Goal: Task Accomplishment & Management: Complete application form

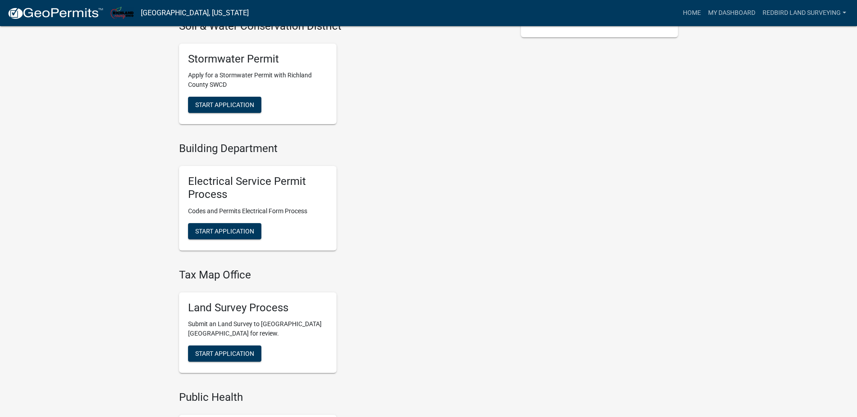
scroll to position [345, 0]
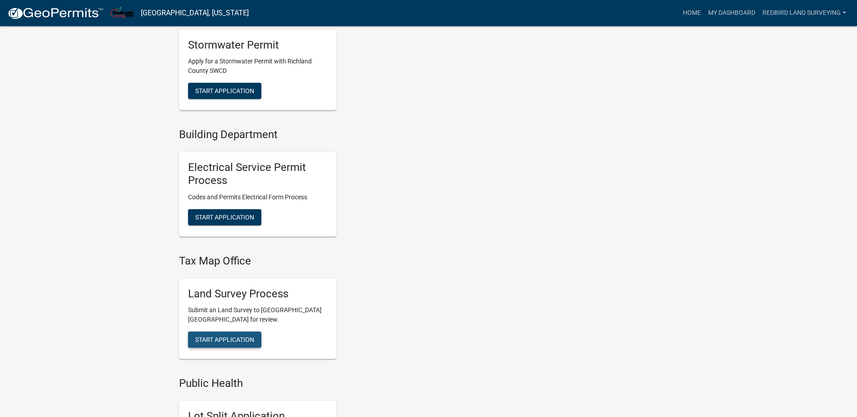
click at [238, 343] on span "Start Application" at bounding box center [224, 339] width 59 height 7
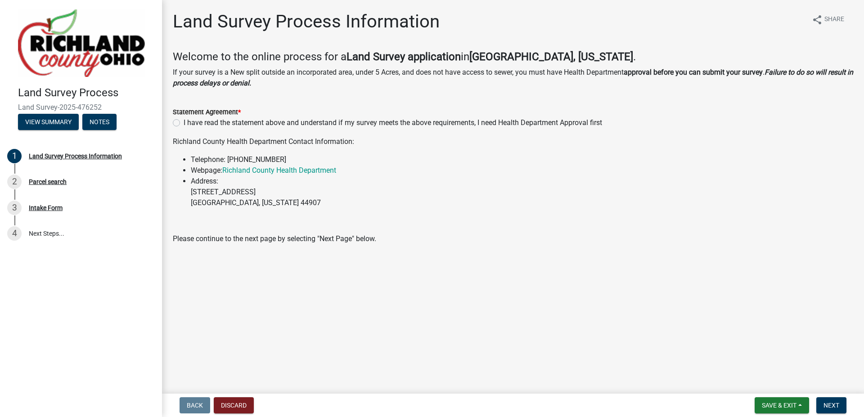
click at [184, 123] on label "I have read the statement above and understand if my survey meets the above req…" at bounding box center [393, 122] width 418 height 11
click at [184, 123] on input "I have read the statement above and understand if my survey meets the above req…" at bounding box center [187, 120] width 6 height 6
radio input "true"
click at [829, 403] on span "Next" at bounding box center [831, 405] width 16 height 7
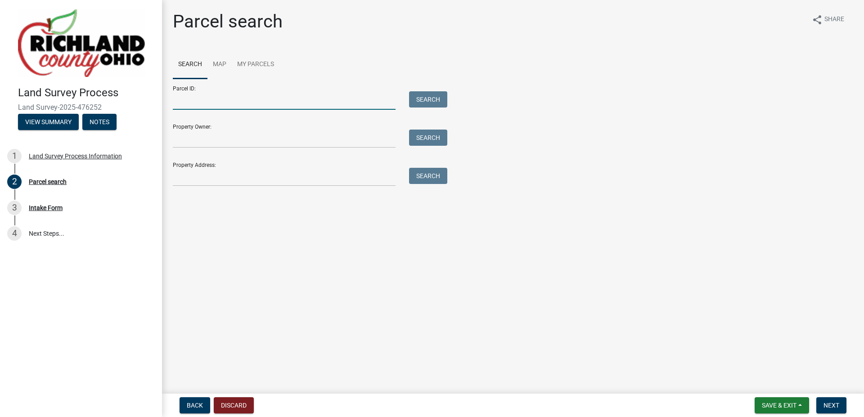
click at [198, 102] on input "Parcel ID:" at bounding box center [284, 100] width 223 height 18
type input "1"
type input "0"
type input "1"
type input "0181415011000"
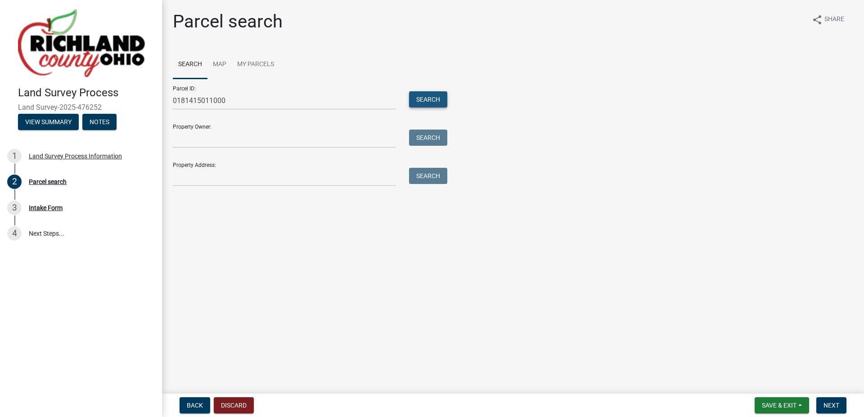
click at [428, 97] on button "Search" at bounding box center [428, 99] width 38 height 16
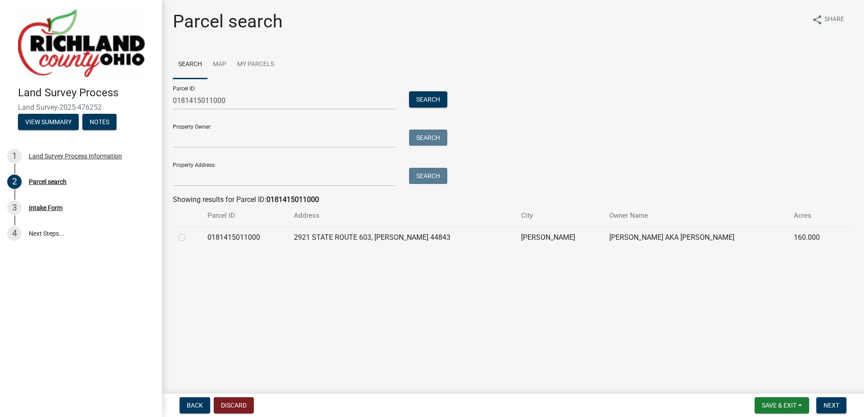
click at [189, 232] on label at bounding box center [189, 232] width 0 height 0
click at [189, 237] on input "radio" at bounding box center [192, 235] width 6 height 6
radio input "true"
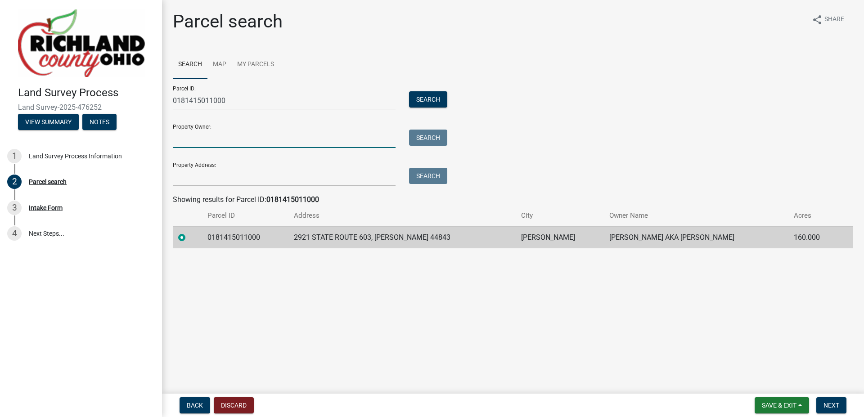
click at [278, 142] on input "Property Owner:" at bounding box center [284, 139] width 223 height 18
click at [190, 138] on input "Property Owner:" at bounding box center [284, 139] width 223 height 18
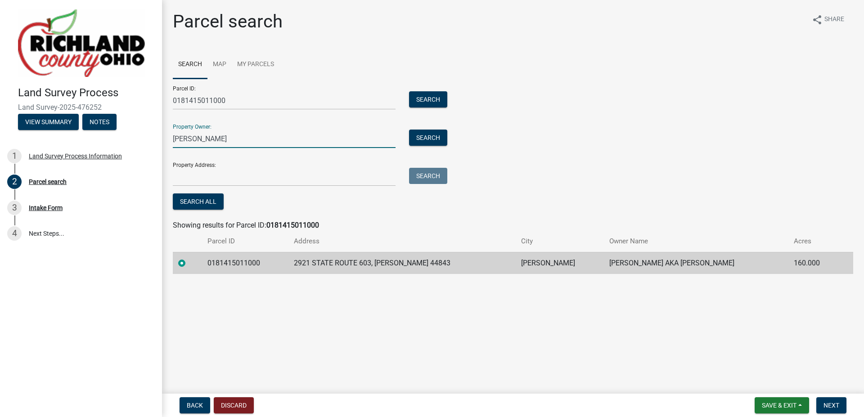
type input "[PERSON_NAME]"
click at [247, 179] on input "Property Address:" at bounding box center [284, 177] width 223 height 18
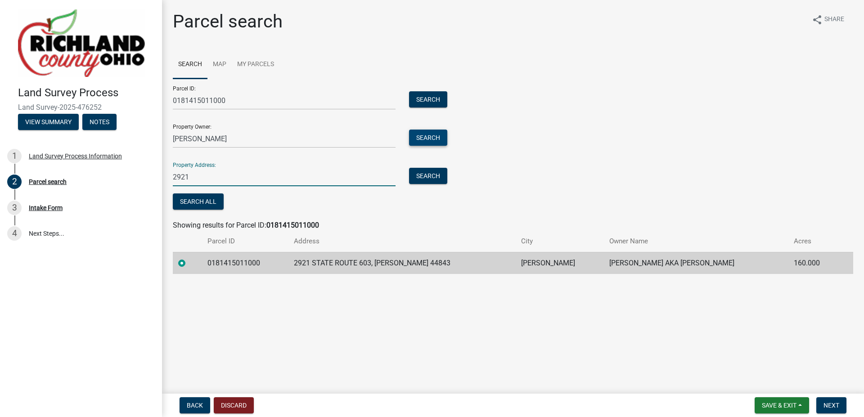
type input "2921"
click at [419, 138] on button "Search" at bounding box center [428, 138] width 38 height 16
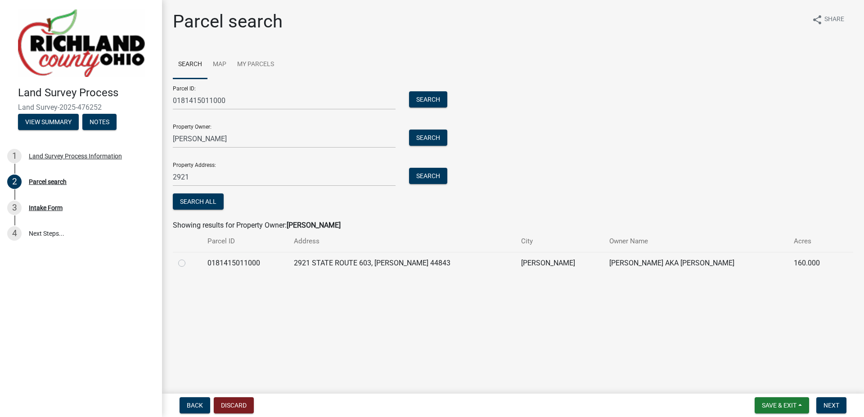
click at [189, 258] on label at bounding box center [189, 258] width 0 height 0
click at [189, 263] on input "radio" at bounding box center [192, 261] width 6 height 6
radio input "true"
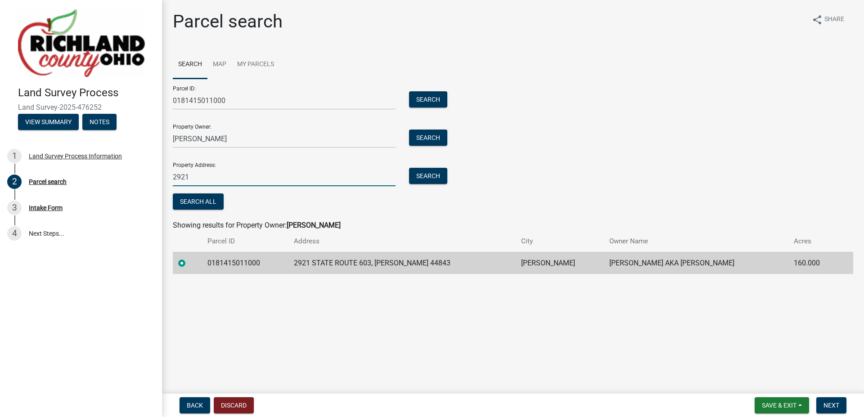
click at [222, 180] on input "2921" at bounding box center [284, 177] width 223 height 18
drag, startPoint x: 209, startPoint y: 178, endPoint x: 171, endPoint y: 179, distance: 37.8
click at [171, 179] on div "2921" at bounding box center [284, 177] width 236 height 18
click at [199, 182] on input "2921" at bounding box center [284, 177] width 223 height 18
type input "2921 STATE"
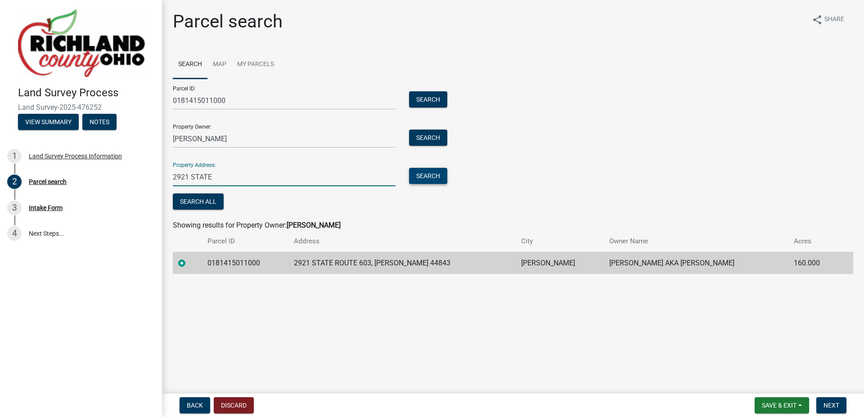
click at [427, 182] on button "Search" at bounding box center [428, 176] width 38 height 16
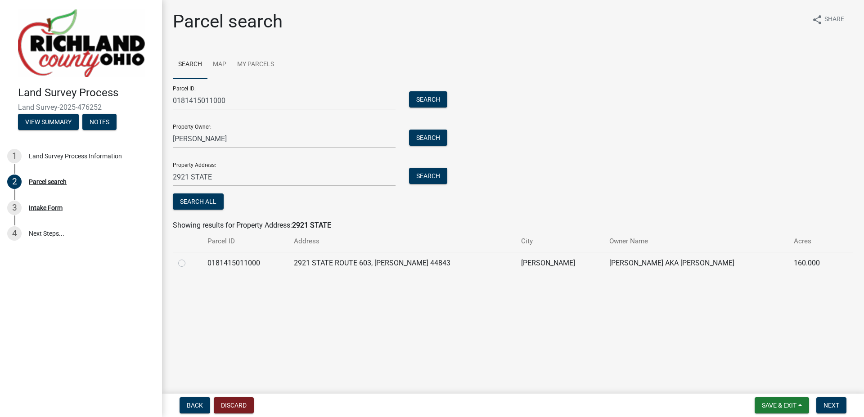
click at [189, 258] on label at bounding box center [189, 258] width 0 height 0
click at [189, 263] on input "radio" at bounding box center [192, 261] width 6 height 6
radio input "true"
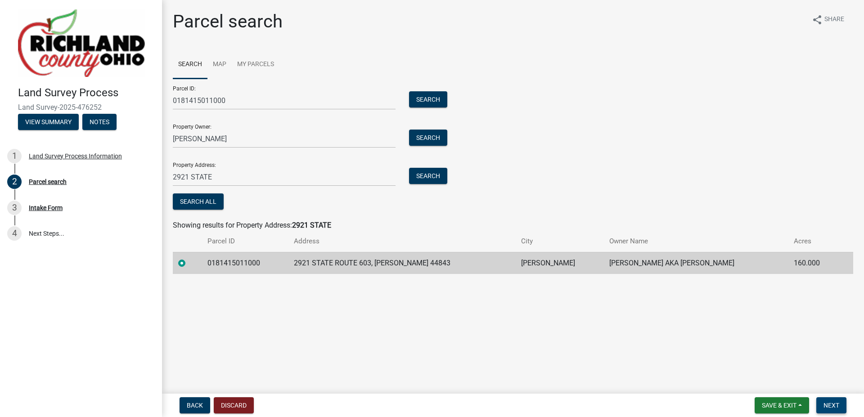
click at [829, 403] on span "Next" at bounding box center [831, 405] width 16 height 7
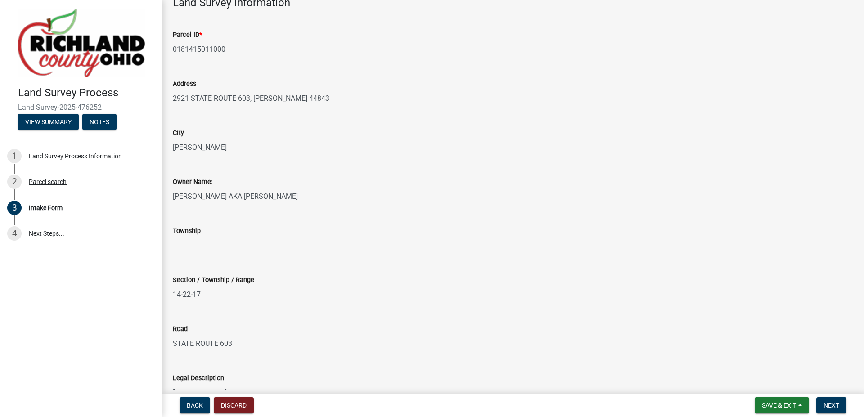
scroll to position [60, 0]
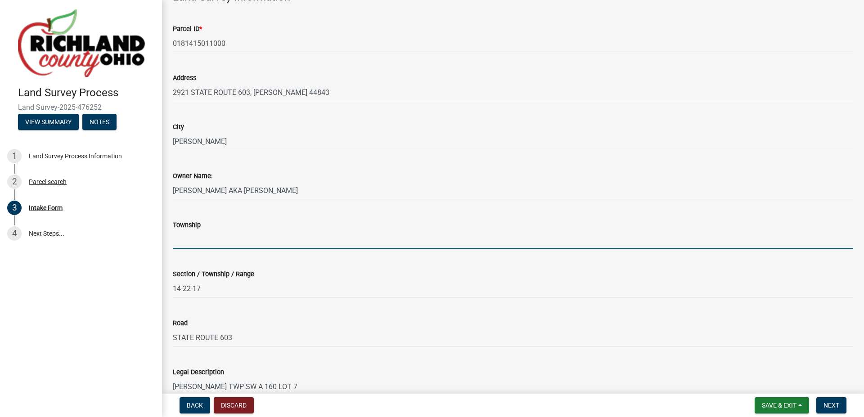
click at [202, 240] on input "Township" at bounding box center [513, 239] width 680 height 18
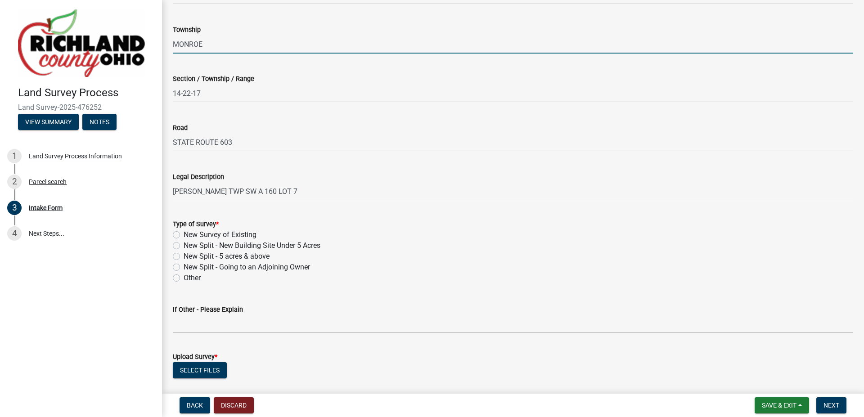
scroll to position [270, 0]
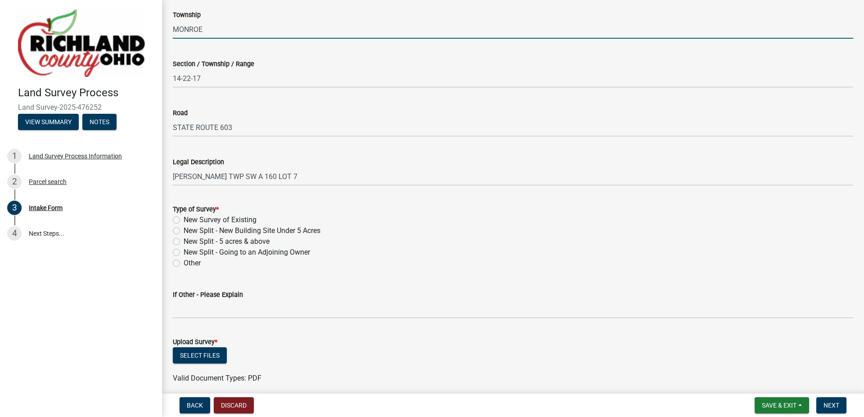
type input "MONROE"
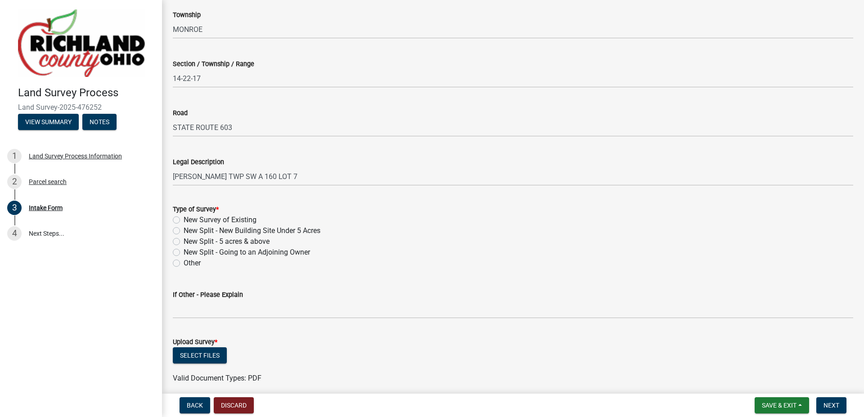
click at [184, 241] on label "New Split - 5 acres & above" at bounding box center [227, 241] width 86 height 11
click at [184, 241] on input "New Split - 5 acres & above" at bounding box center [187, 239] width 6 height 6
radio input "true"
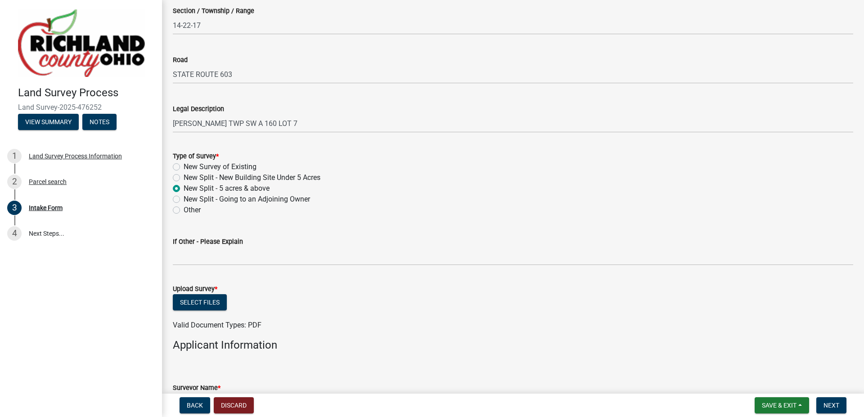
scroll to position [330, 0]
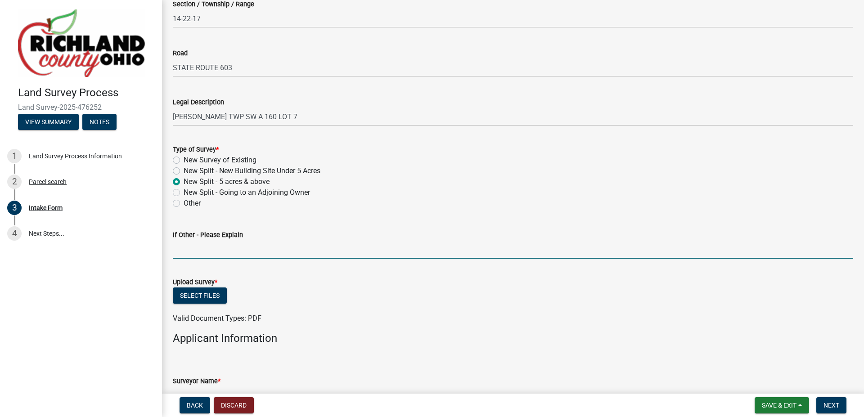
click at [208, 253] on input "If Other - Please Explain" at bounding box center [513, 249] width 680 height 18
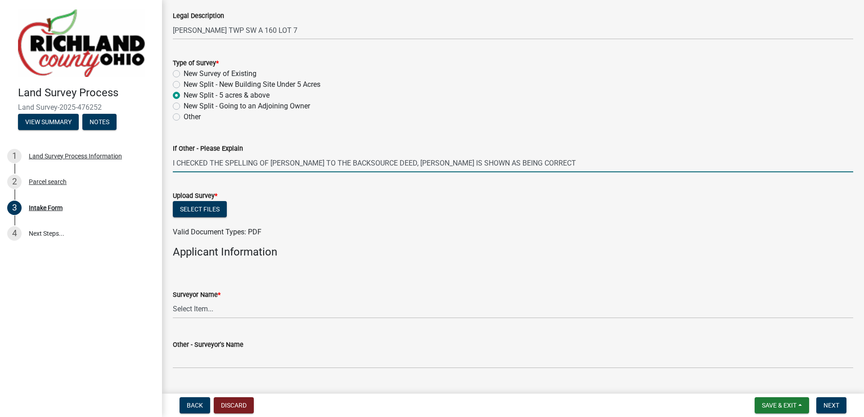
scroll to position [435, 0]
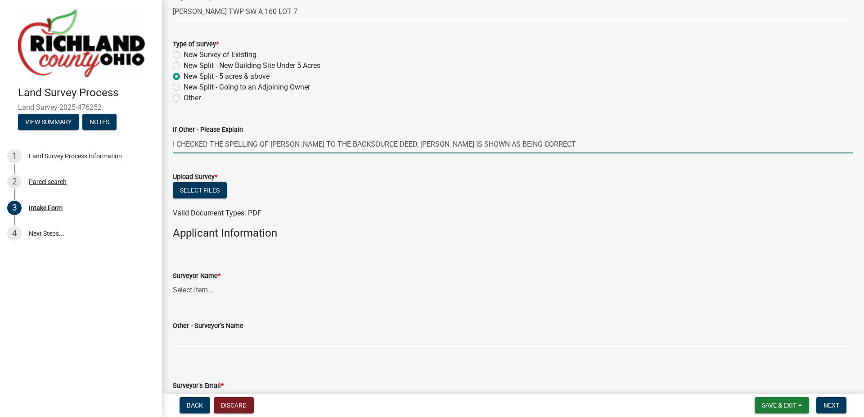
type input "I CHECKED THE SPELLING OF [PERSON_NAME] TO THE BACKSOURCE DEED, [PERSON_NAME] I…"
click at [224, 290] on select "Select Item... [PERSON_NAME], [PERSON_NAME], [PERSON_NAME], [PERSON_NAME], [PER…" at bounding box center [513, 290] width 680 height 18
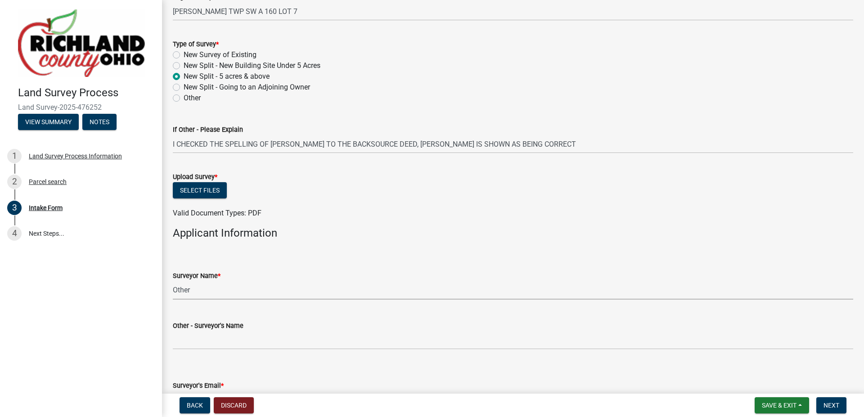
click at [173, 281] on select "Select Item... [PERSON_NAME], [PERSON_NAME], [PERSON_NAME], [PERSON_NAME], [PER…" at bounding box center [513, 290] width 680 height 18
select select "70db150e-8556-4717-a86e-4aa332919244"
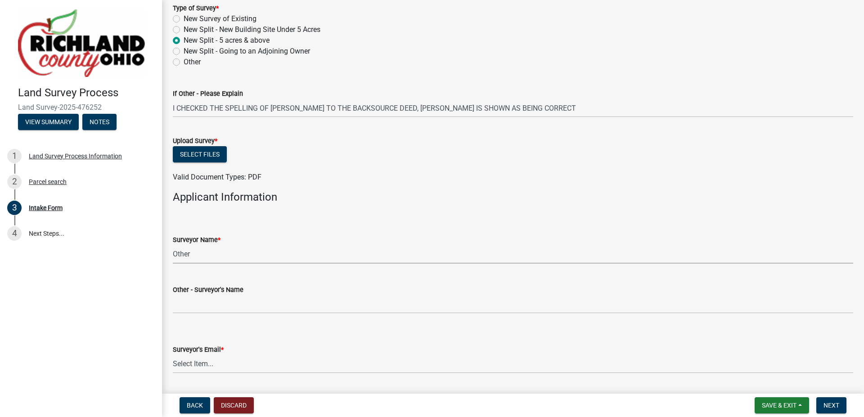
scroll to position [480, 0]
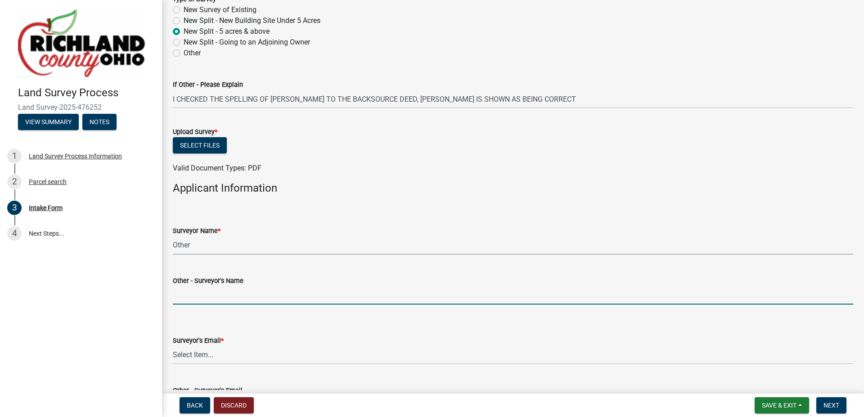
click at [203, 298] on input "Other - Surveyor's Name" at bounding box center [513, 295] width 680 height 18
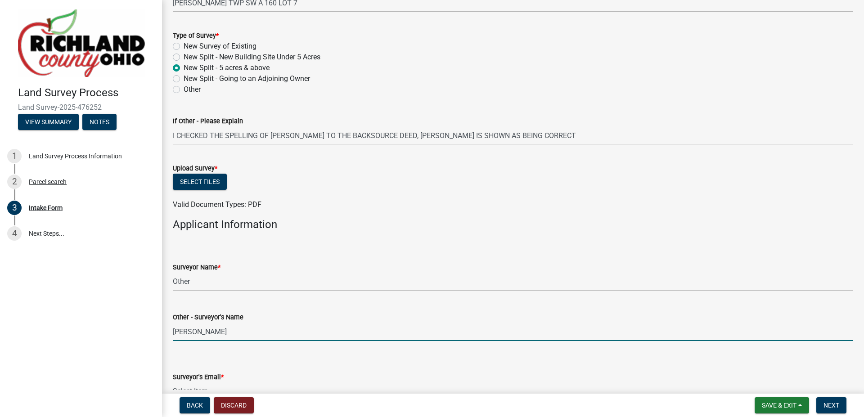
scroll to position [435, 0]
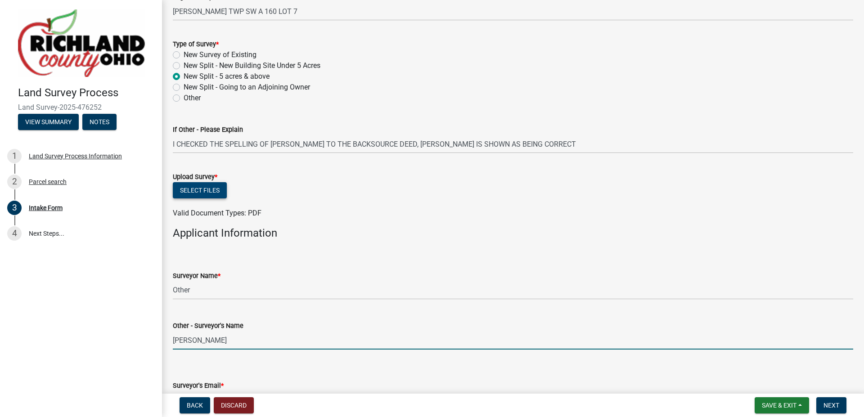
type input "[PERSON_NAME]"
click at [211, 190] on button "Select files" at bounding box center [200, 190] width 54 height 16
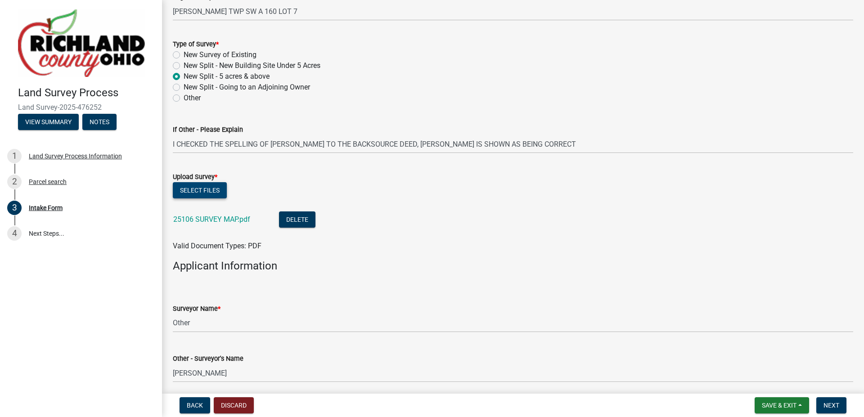
click at [209, 189] on button "Select files" at bounding box center [200, 190] width 54 height 16
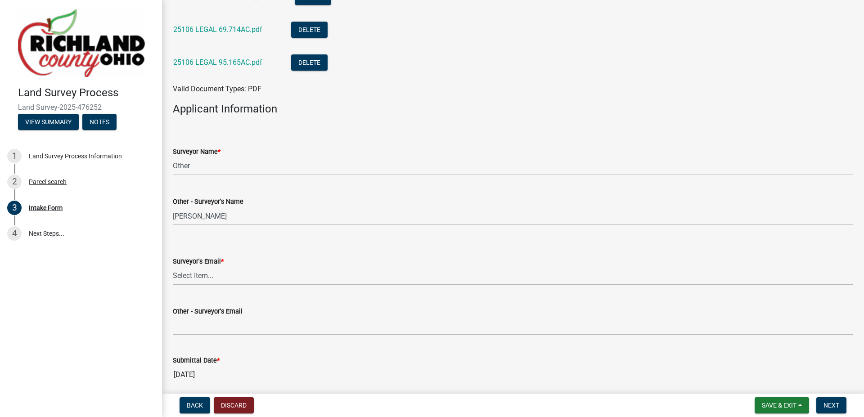
scroll to position [705, 0]
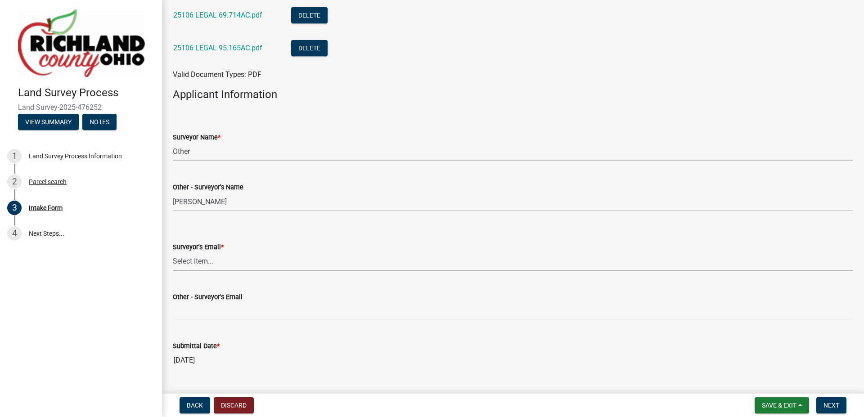
click at [225, 263] on select "Select Item... [EMAIL_ADDRESS][DOMAIN_NAME] [EMAIL_ADDRESS][DOMAIN_NAME] [EMAIL…" at bounding box center [513, 261] width 680 height 18
click at [219, 265] on select "Select Item... [EMAIL_ADDRESS][DOMAIN_NAME] [EMAIL_ADDRESS][DOMAIN_NAME] [EMAIL…" at bounding box center [513, 261] width 680 height 18
click at [214, 260] on select "Select Item... [EMAIL_ADDRESS][DOMAIN_NAME] [EMAIL_ADDRESS][DOMAIN_NAME] [EMAIL…" at bounding box center [513, 261] width 680 height 18
click at [173, 252] on select "Select Item... [EMAIL_ADDRESS][DOMAIN_NAME] [EMAIL_ADDRESS][DOMAIN_NAME] [EMAIL…" at bounding box center [513, 261] width 680 height 18
select select "9874e5e4-26e5-4676-902e-dba2102df670"
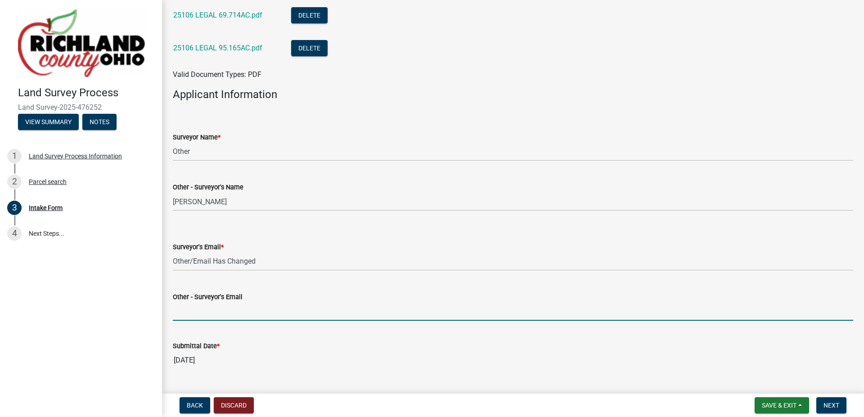
click at [209, 312] on input "Other - Surveyor's Email" at bounding box center [513, 311] width 680 height 18
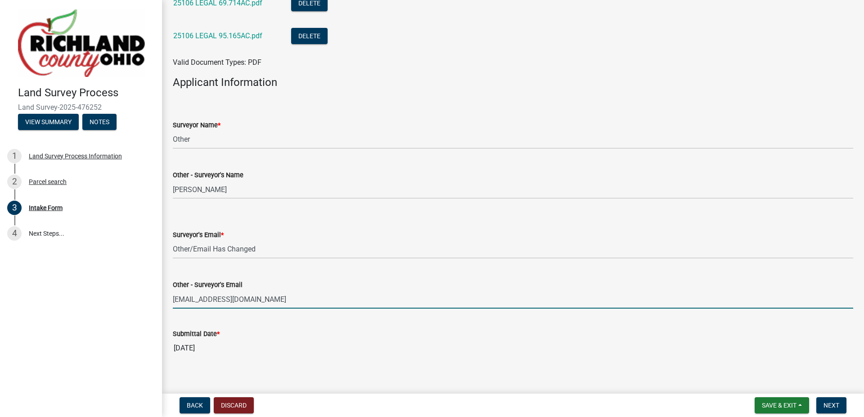
scroll to position [727, 0]
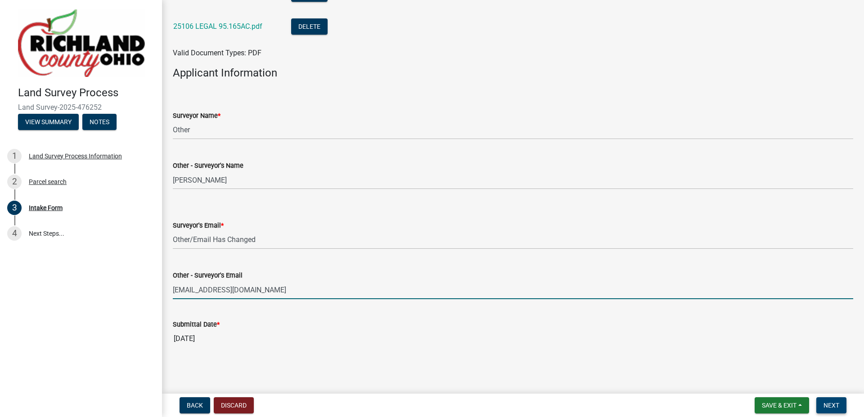
type input "[EMAIL_ADDRESS][DOMAIN_NAME]"
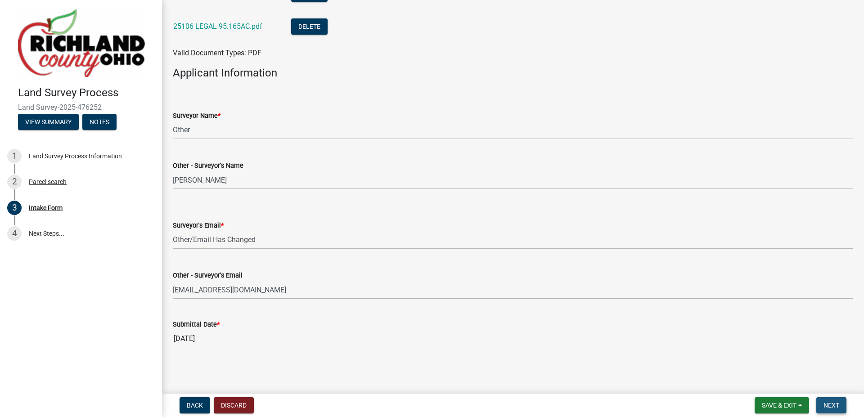
click at [830, 404] on span "Next" at bounding box center [831, 405] width 16 height 7
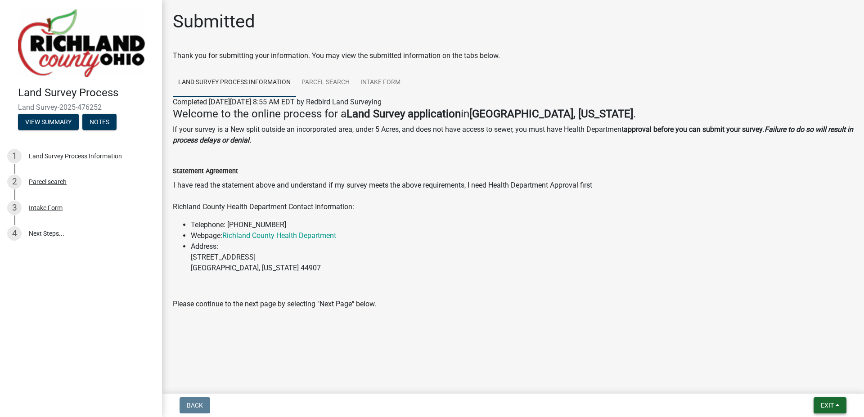
click at [838, 406] on button "Exit" at bounding box center [829, 405] width 33 height 16
click at [801, 382] on button "Save & Exit" at bounding box center [810, 382] width 72 height 22
